Goal: Navigation & Orientation: Find specific page/section

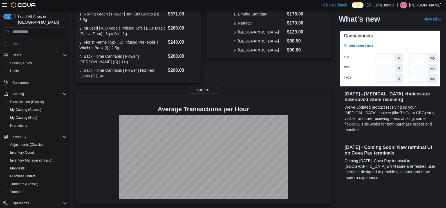
scroll to position [177, 0]
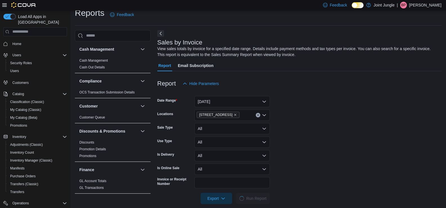
scroll to position [15, 0]
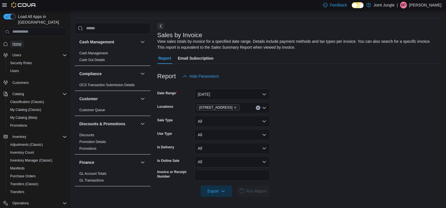
click at [16, 42] on span "Home" at bounding box center [16, 44] width 9 height 5
